Goal: Register for event/course

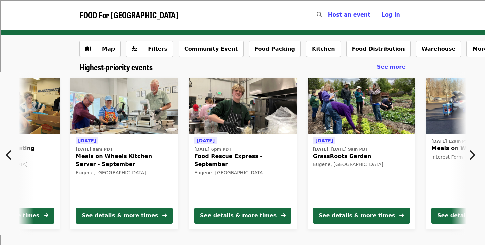
scroll to position [0, 243]
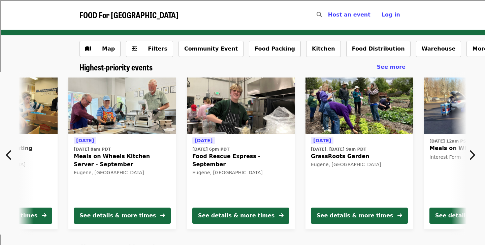
click at [247, 117] on img at bounding box center [241, 105] width 108 height 57
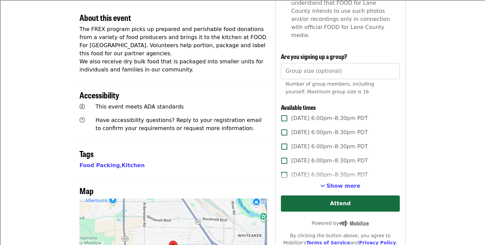
scroll to position [245, 0]
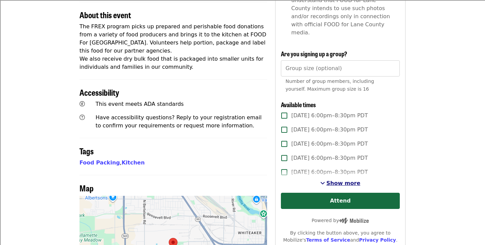
click at [335, 180] on span "Show more" at bounding box center [343, 183] width 34 height 6
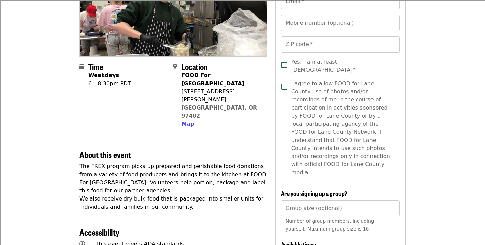
scroll to position [0, 0]
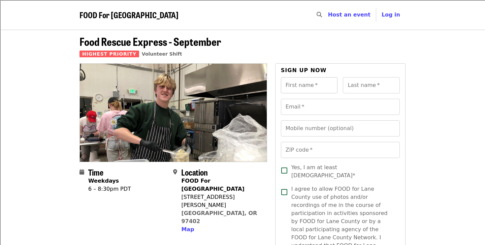
click at [309, 92] on input "First name   *" at bounding box center [309, 85] width 57 height 16
type input "*"
type input "****"
click at [369, 92] on input "Last name   *" at bounding box center [371, 85] width 57 height 16
type input "******"
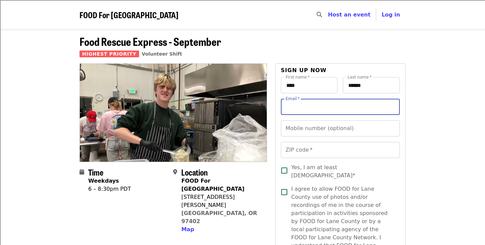
click at [351, 106] on input "Email   *" at bounding box center [340, 107] width 119 height 16
type input "**********"
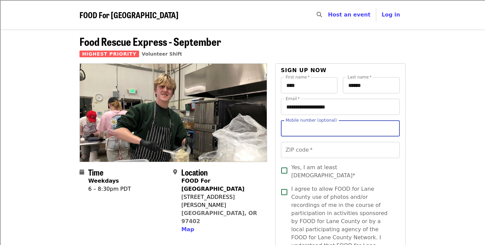
click at [311, 134] on input "Mobile number (optional)" at bounding box center [340, 128] width 119 height 16
type input "**********"
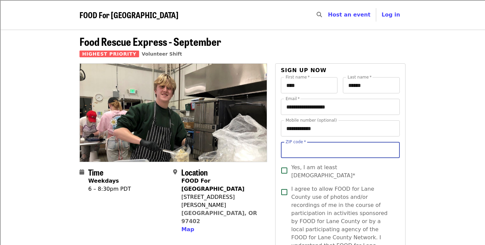
click at [296, 150] on input "ZIP code   *" at bounding box center [340, 150] width 119 height 16
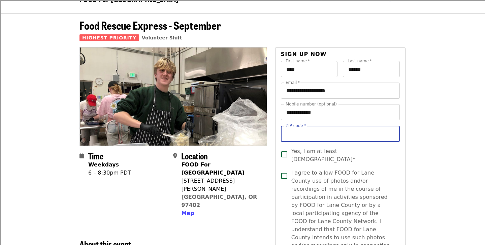
scroll to position [18, 0]
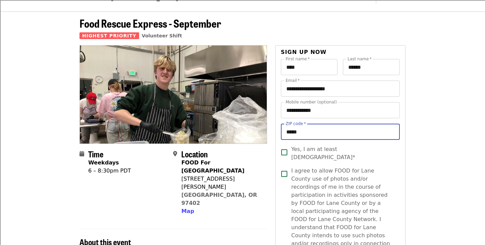
type input "*****"
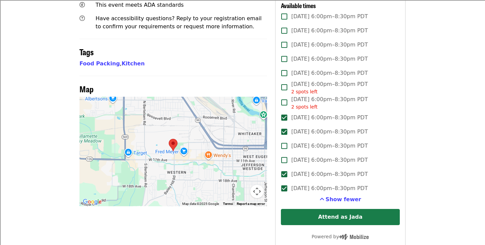
scroll to position [352, 0]
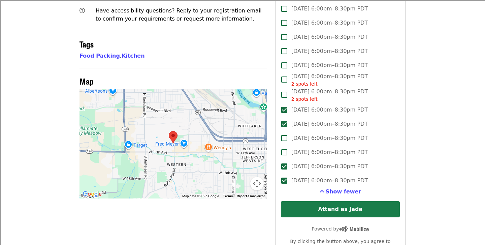
click at [324, 201] on button "Attend as Jada" at bounding box center [340, 209] width 119 height 16
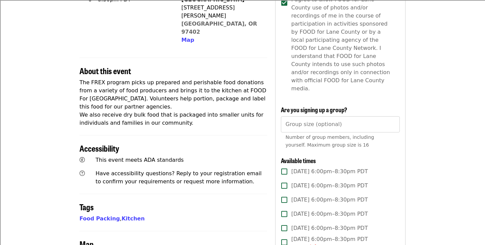
scroll to position [0, 0]
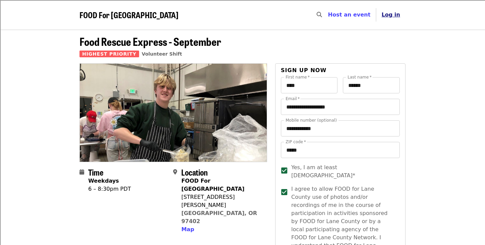
click at [391, 15] on span "Log in" at bounding box center [391, 14] width 19 height 6
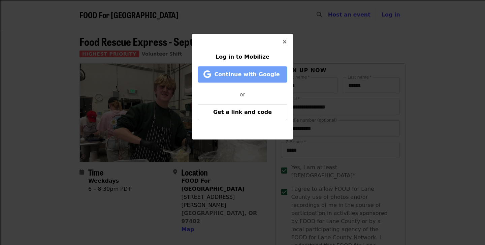
click at [247, 79] on button "Continue with Google" at bounding box center [243, 74] width 90 height 16
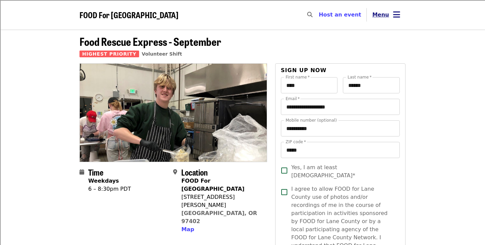
click at [393, 14] on icon "bars icon" at bounding box center [396, 15] width 7 height 10
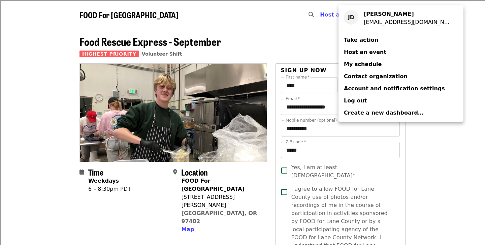
click at [358, 61] on span "My schedule" at bounding box center [363, 64] width 38 height 8
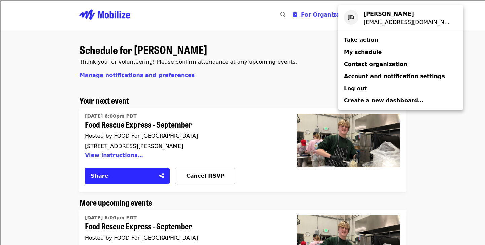
click at [250, 87] on div "Account menu" at bounding box center [242, 122] width 485 height 245
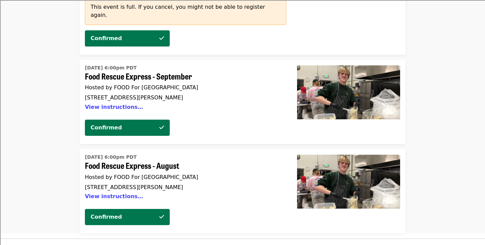
scroll to position [1890, 0]
